Goal: Find specific page/section: Find specific page/section

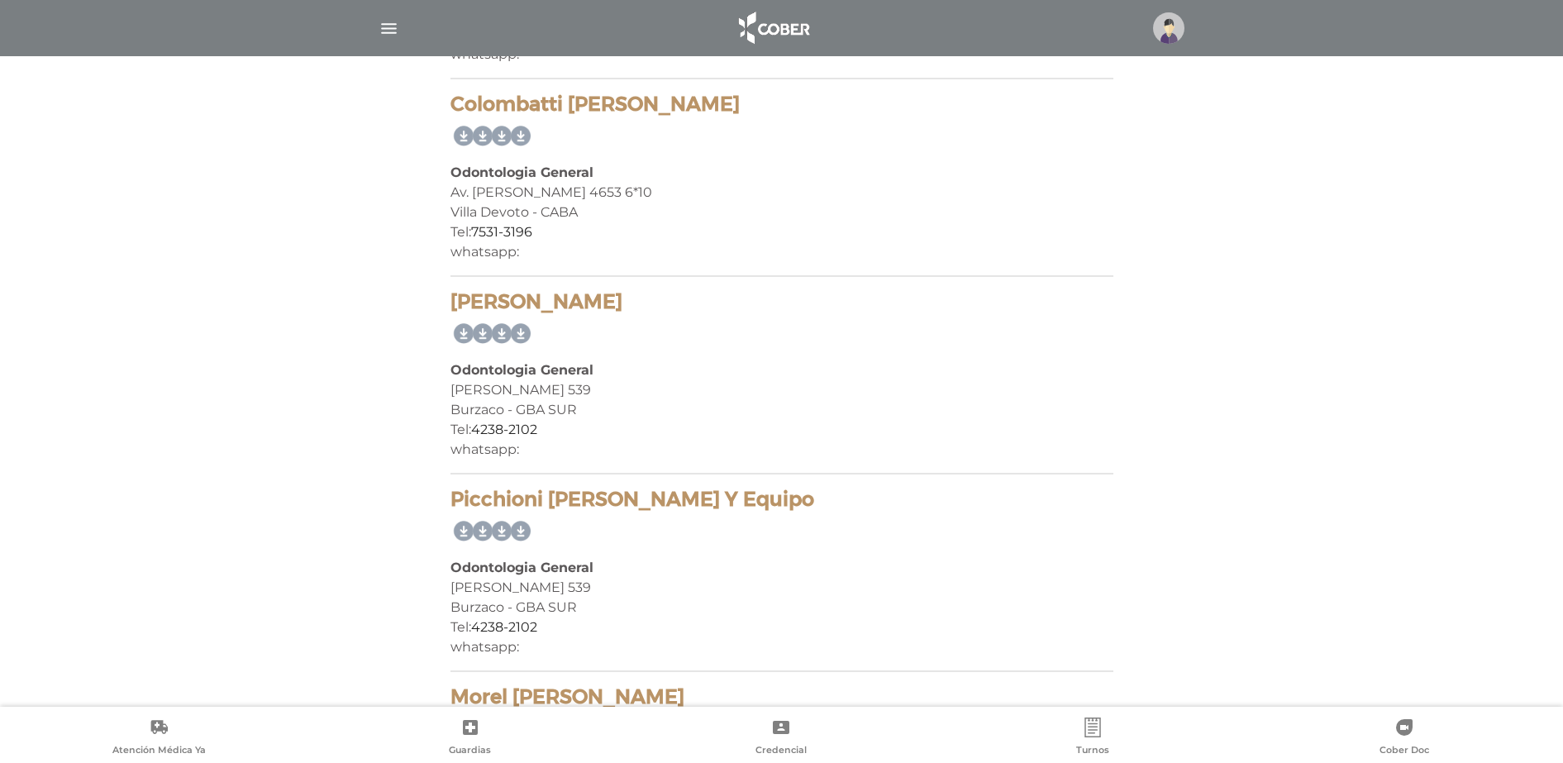
scroll to position [1860, 0]
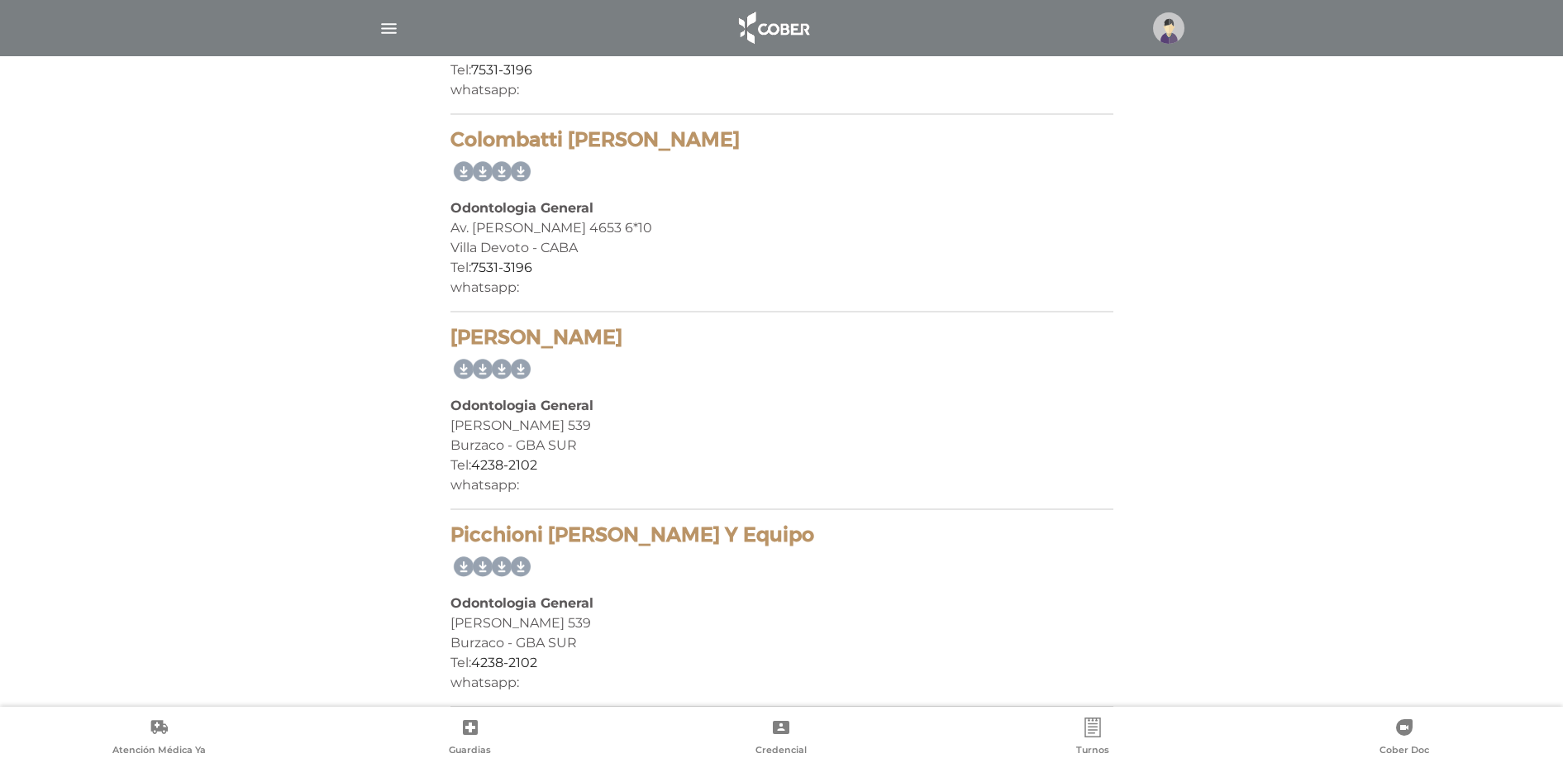
click at [392, 36] on img "button" at bounding box center [389, 28] width 21 height 21
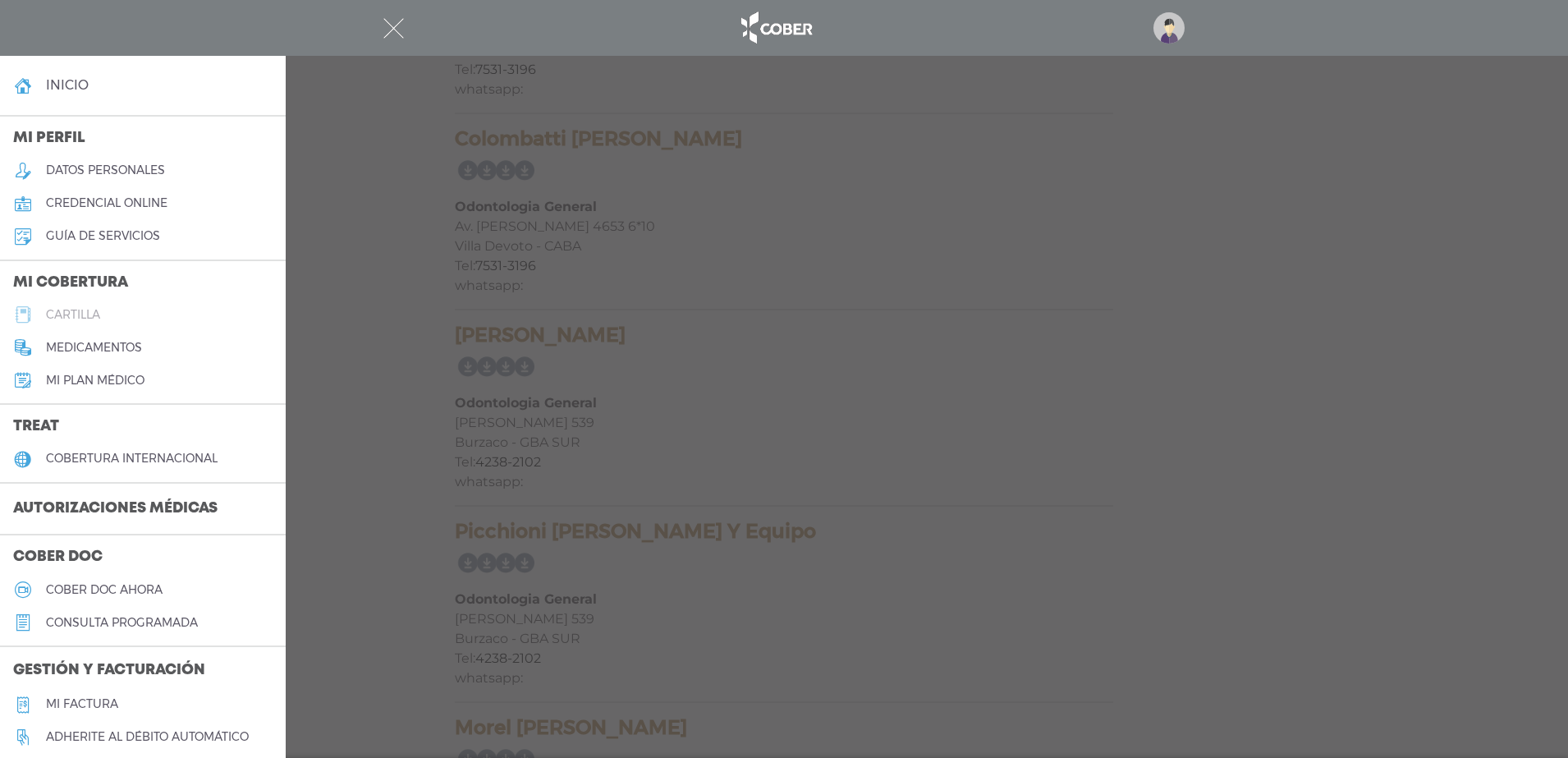
click at [45, 321] on link "cartilla" at bounding box center [143, 314] width 286 height 33
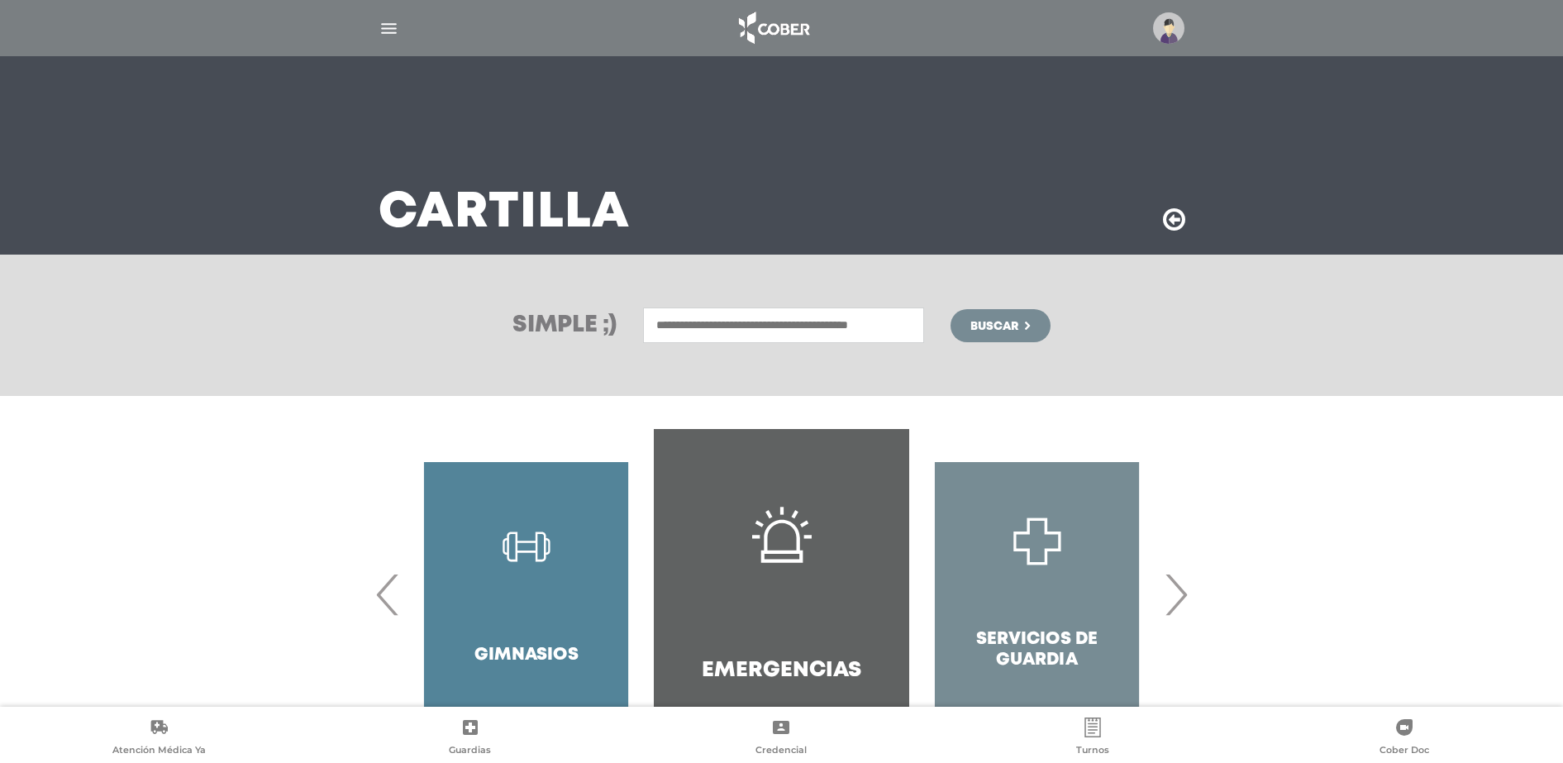
click at [674, 321] on input "text" at bounding box center [783, 326] width 281 height 36
click at [692, 364] on div "Clinica Oftalmologica [PERSON_NAME]" at bounding box center [784, 361] width 274 height 20
type input "**********"
click at [1007, 331] on span "Buscar" at bounding box center [995, 327] width 48 height 12
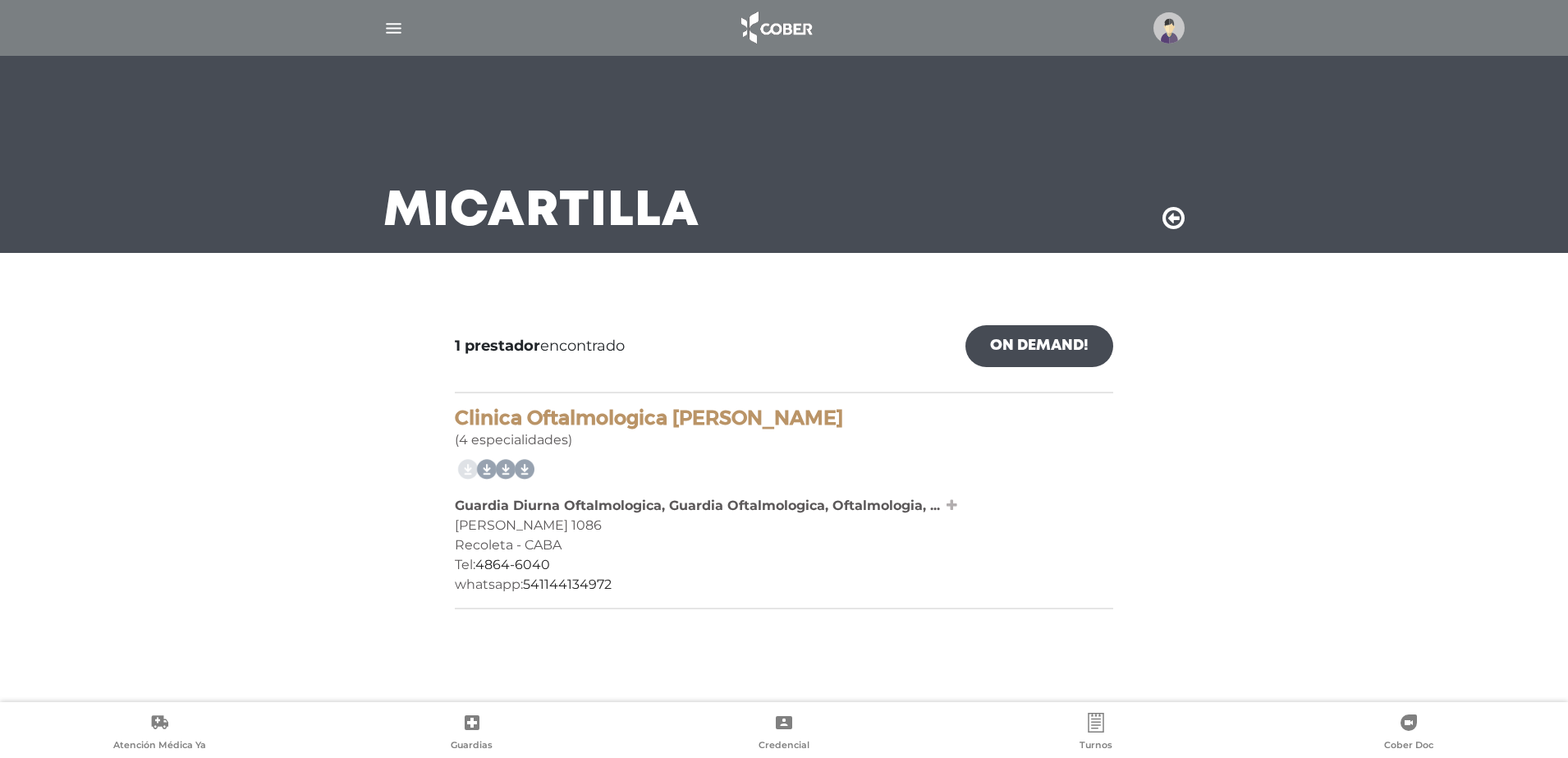
click at [950, 505] on icon at bounding box center [951, 505] width 11 height 13
click at [1158, 23] on img at bounding box center [1169, 27] width 31 height 31
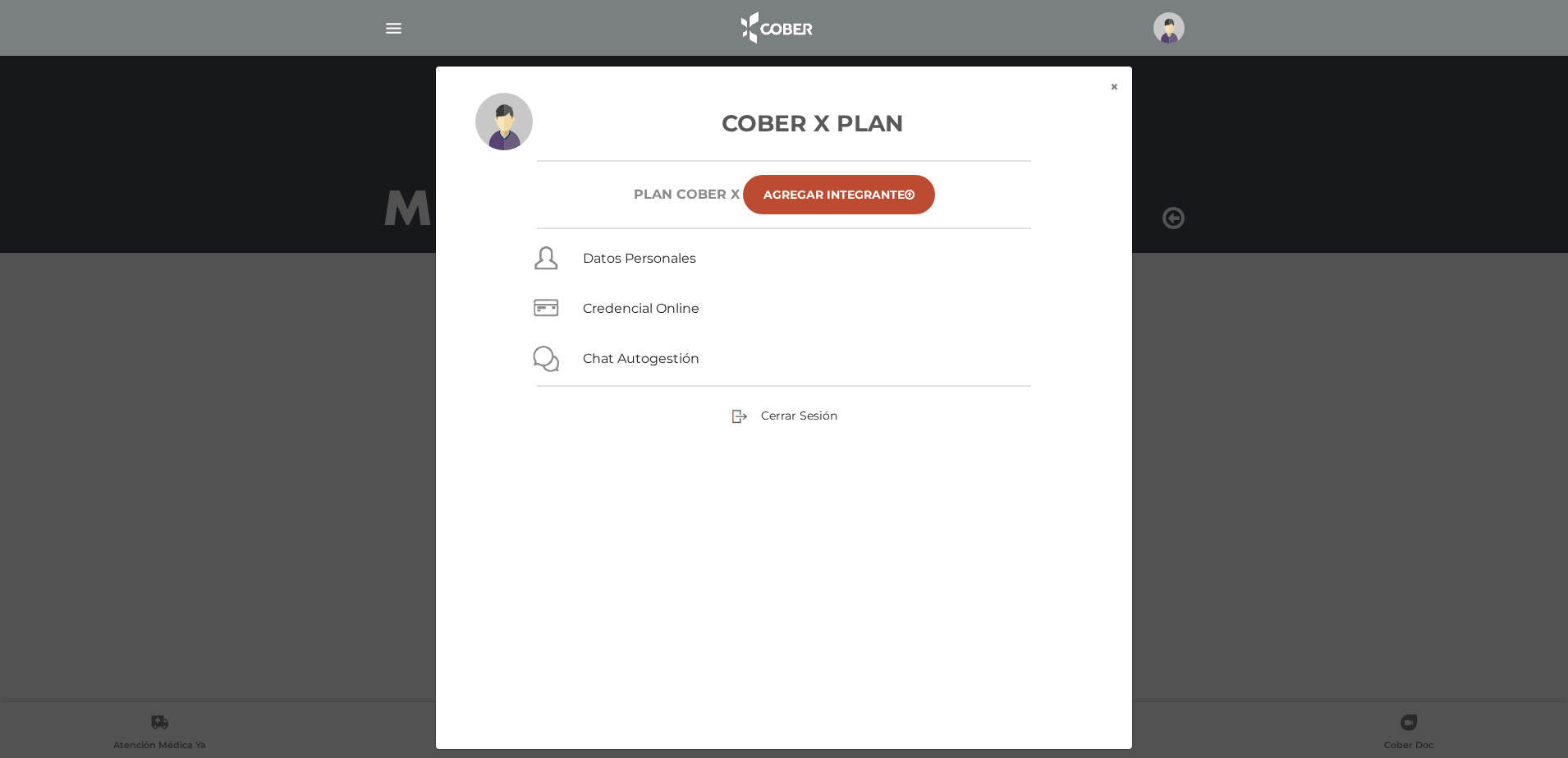
click at [1158, 23] on img at bounding box center [1169, 27] width 31 height 31
